Goal: Information Seeking & Learning: Learn about a topic

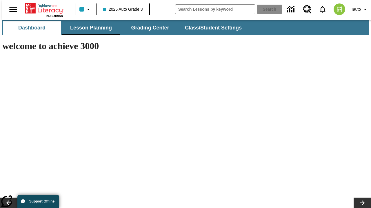
click at [89, 28] on button "Lesson Planning" at bounding box center [91, 28] width 58 height 14
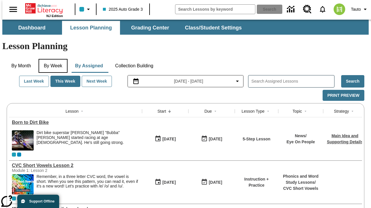
click at [52, 59] on button "By Week" at bounding box center [53, 66] width 29 height 14
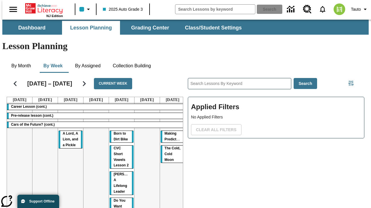
click at [170, 145] on tr "Career Lesson (cont.) Pre-release lesson (cont.) Cars of the Future? (cont.) A …" at bounding box center [96, 189] width 178 height 173
